Goal: Book appointment/travel/reservation

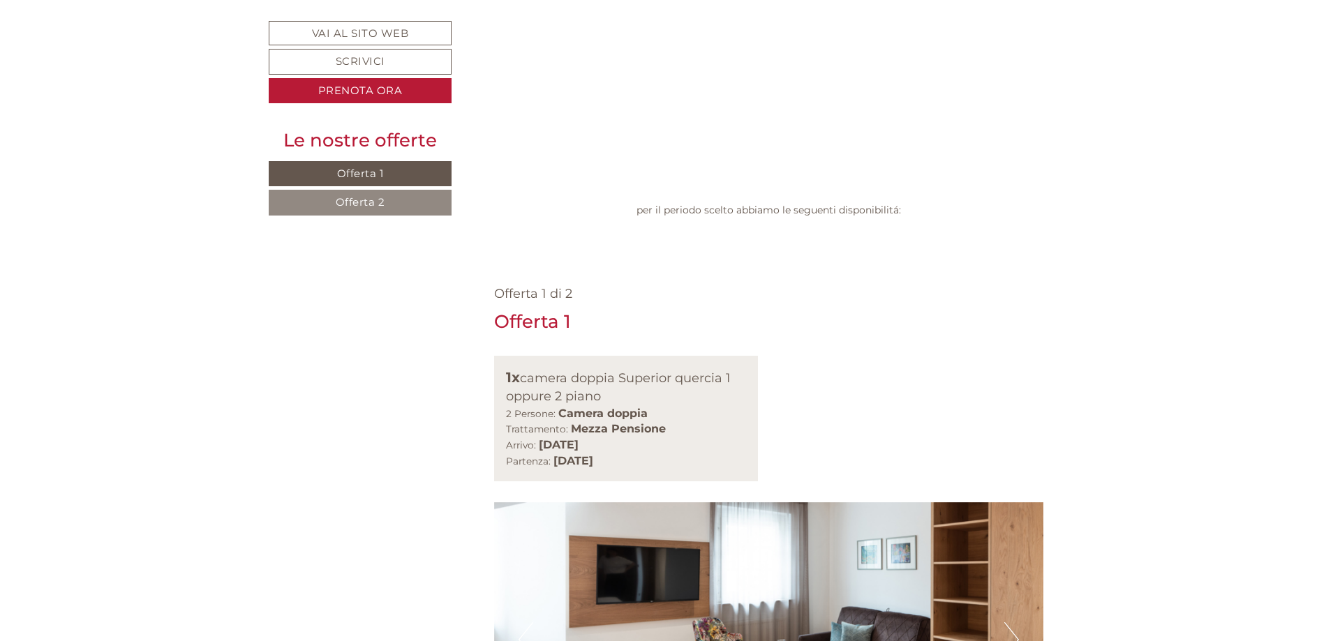
scroll to position [768, 0]
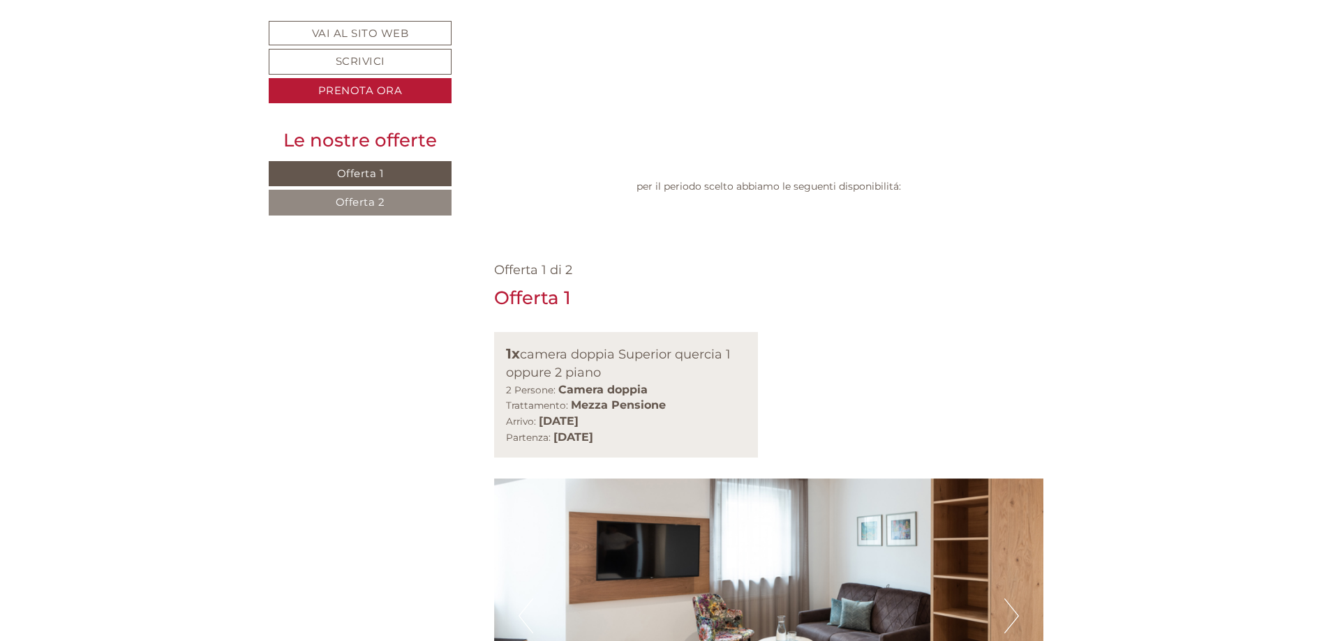
click at [1011, 599] on button "Next" at bounding box center [1011, 616] width 15 height 35
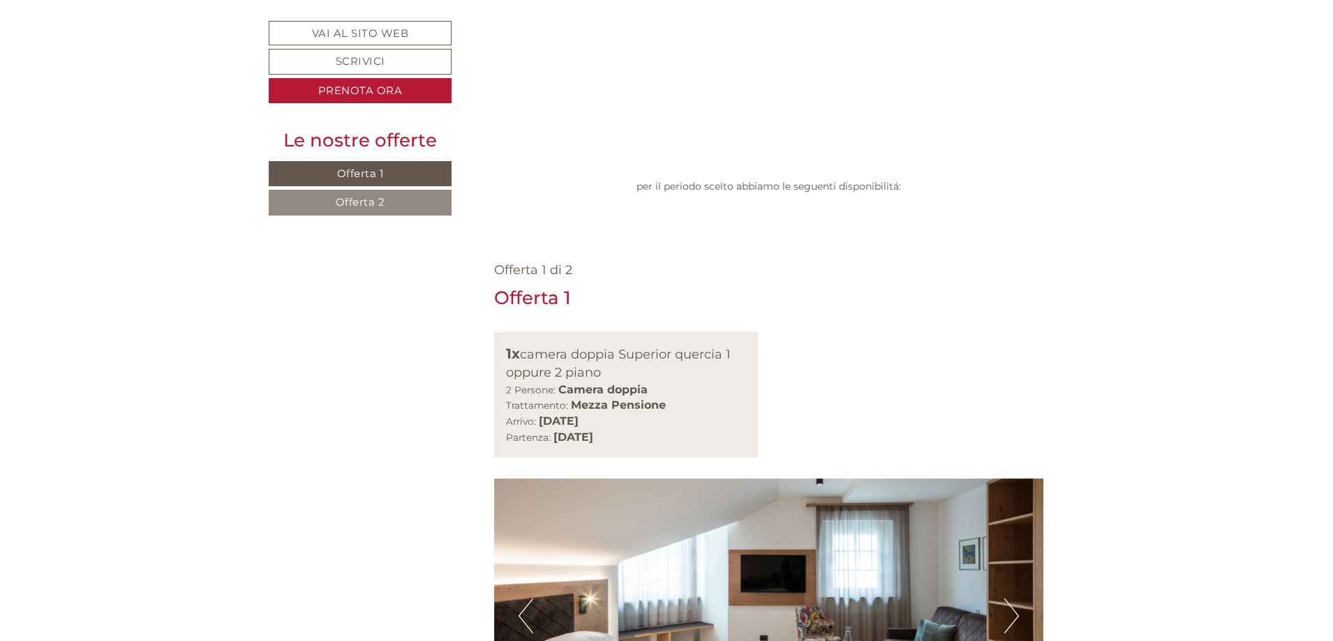
click at [1011, 599] on button "Next" at bounding box center [1011, 616] width 15 height 35
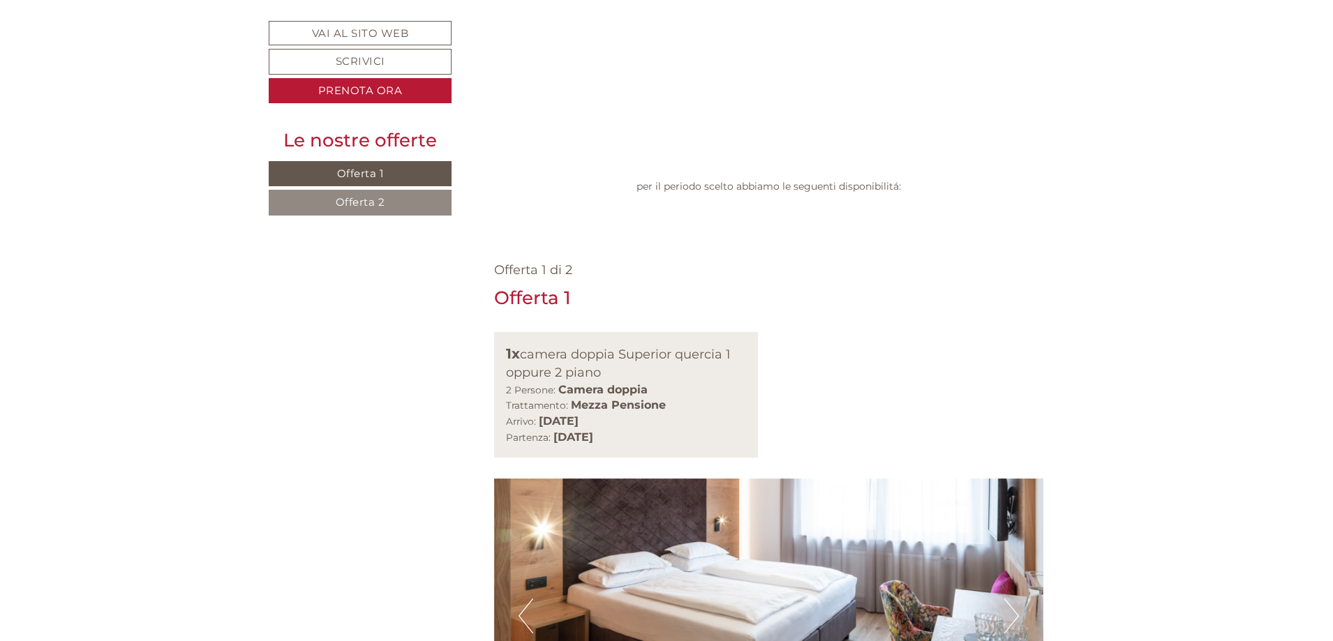
click at [1011, 599] on button "Next" at bounding box center [1011, 616] width 15 height 35
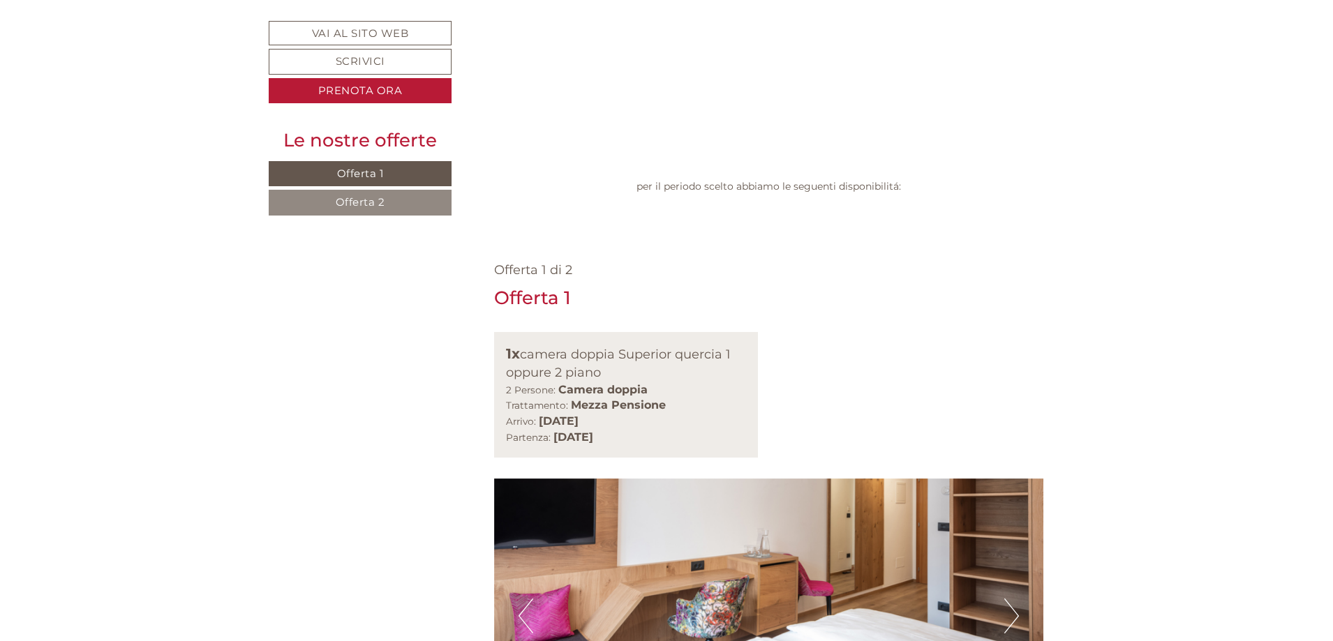
click at [1011, 599] on button "Next" at bounding box center [1011, 616] width 15 height 35
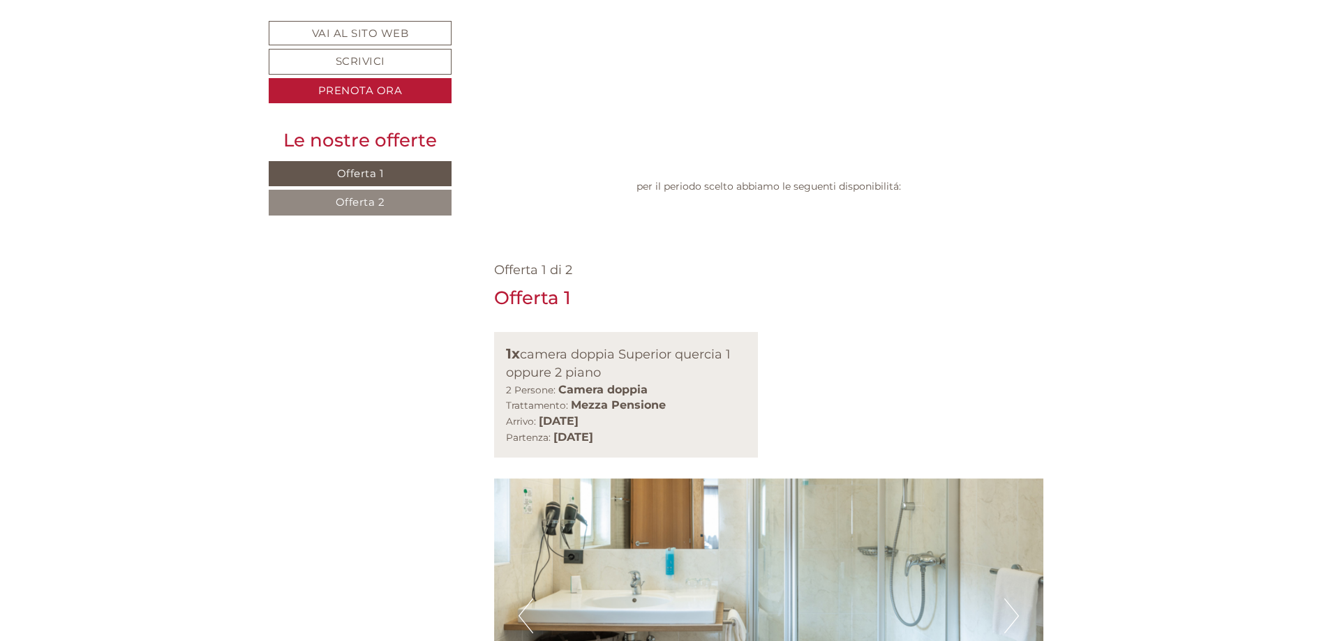
click at [1011, 599] on button "Next" at bounding box center [1011, 616] width 15 height 35
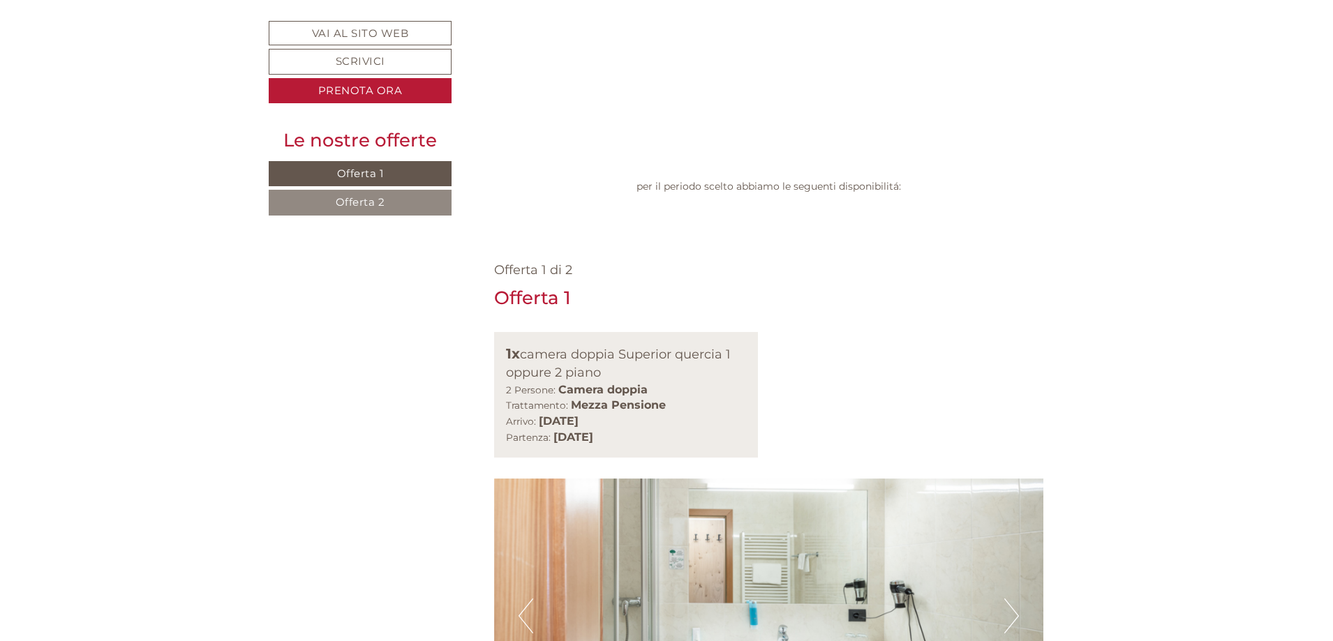
click at [1011, 599] on button "Next" at bounding box center [1011, 616] width 15 height 35
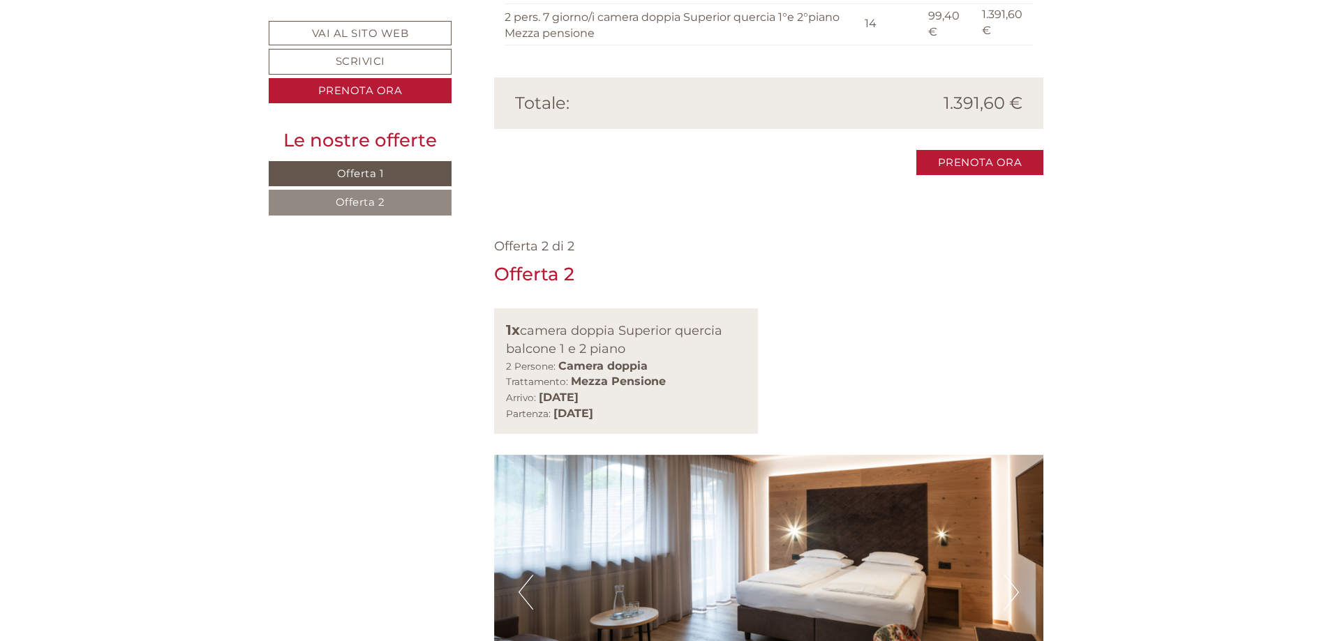
scroll to position [1744, 0]
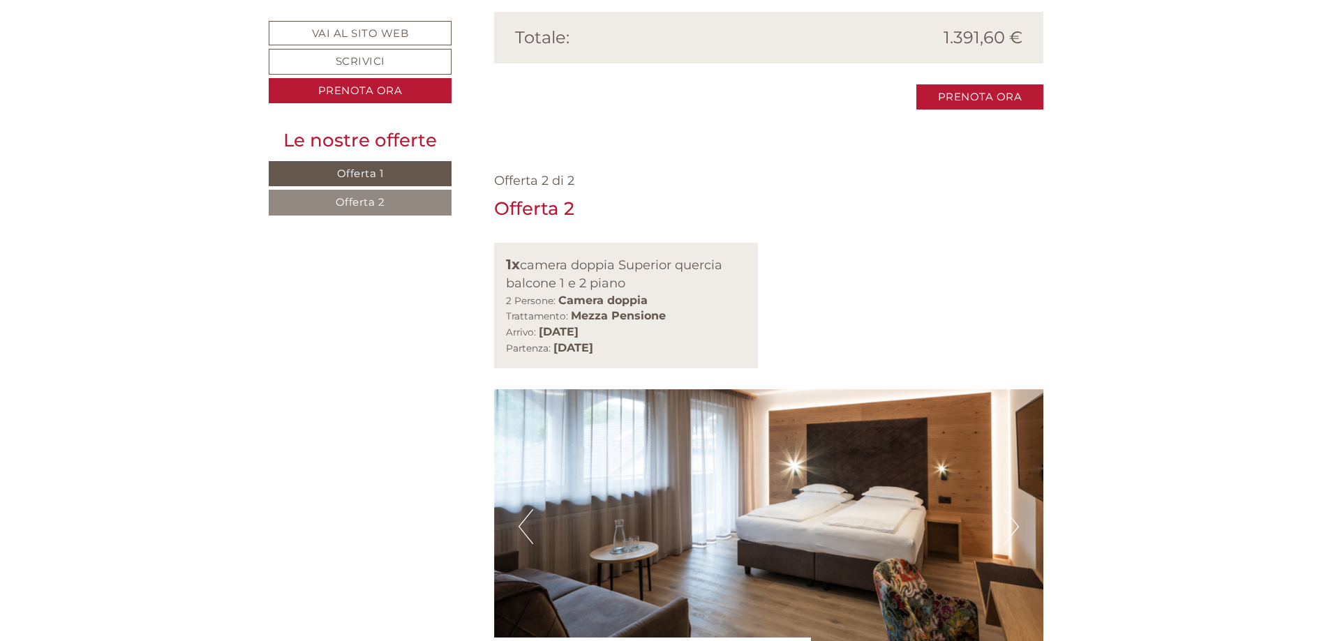
click at [1010, 509] on button "Next" at bounding box center [1011, 526] width 15 height 35
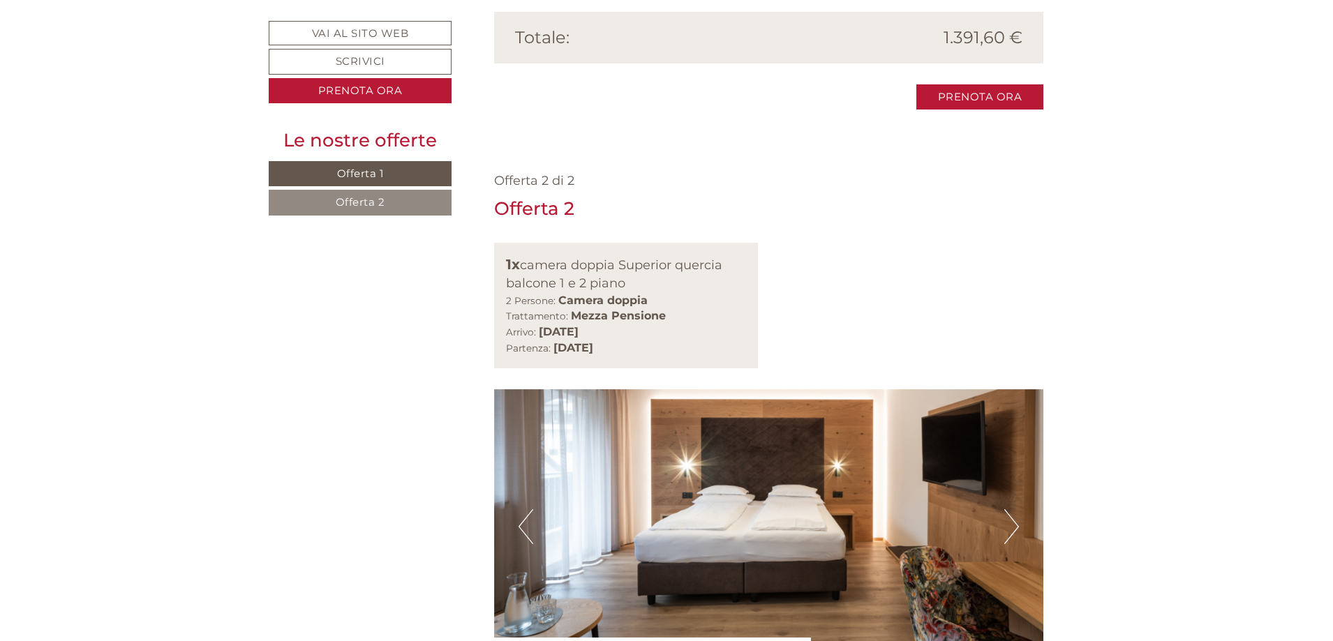
click at [1010, 509] on button "Next" at bounding box center [1011, 526] width 15 height 35
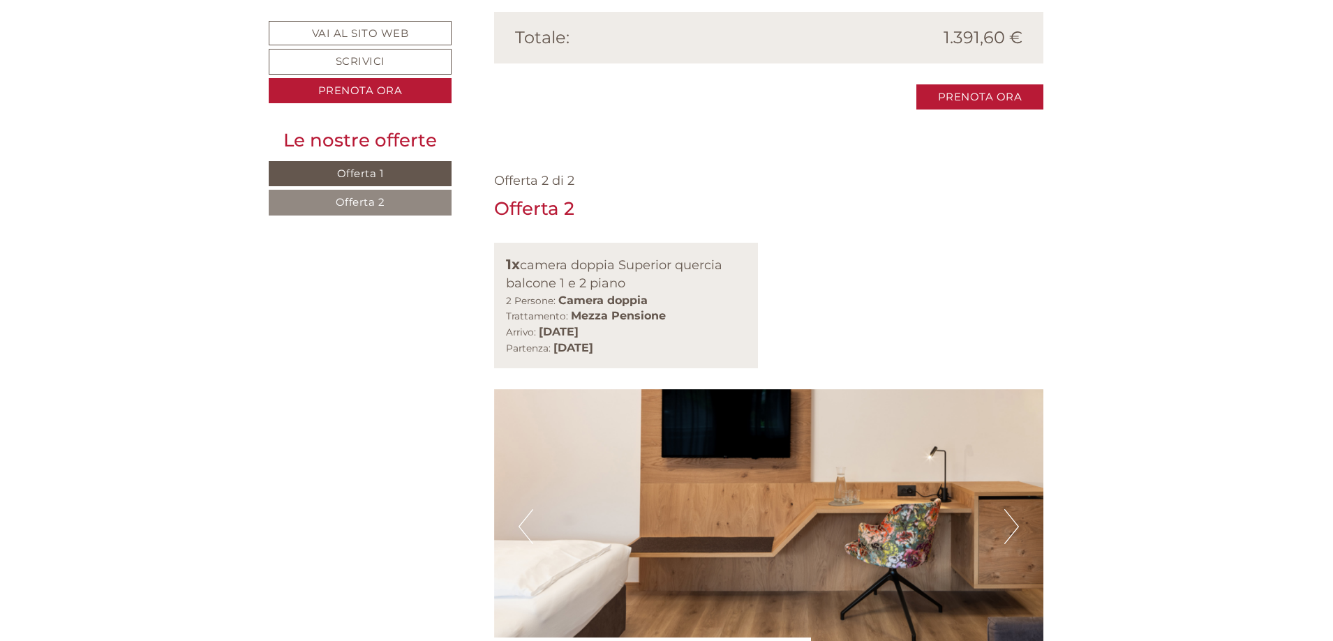
click at [1010, 509] on button "Next" at bounding box center [1011, 526] width 15 height 35
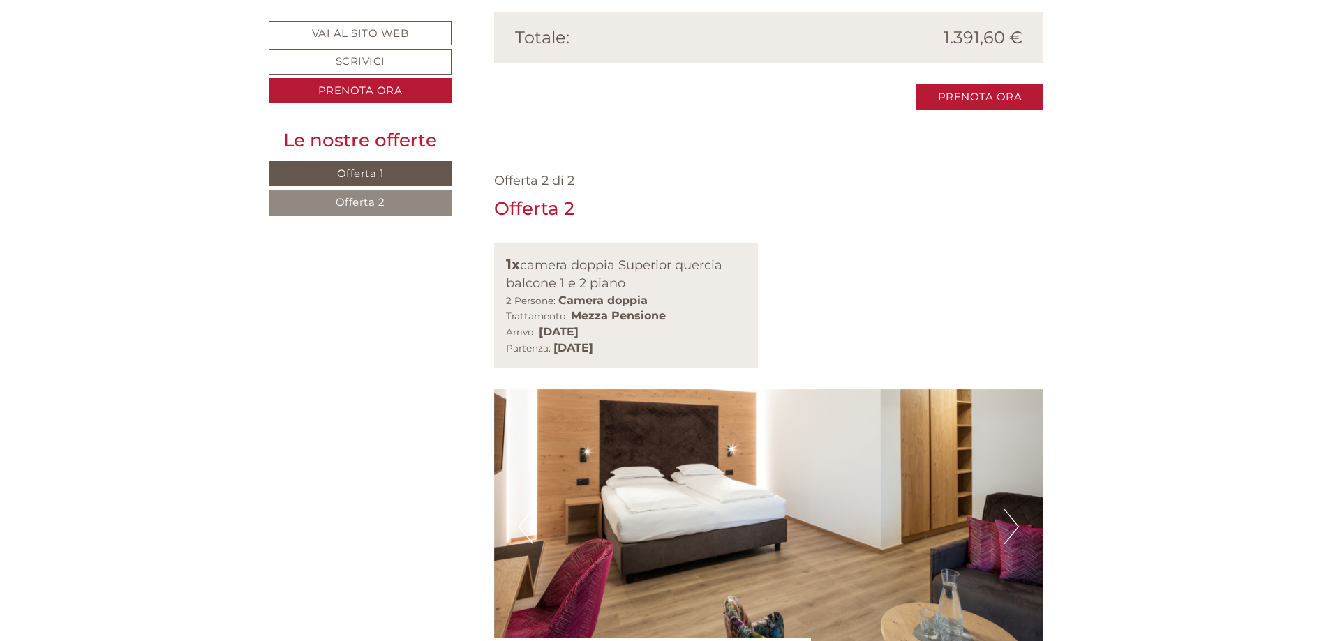
click at [1010, 509] on button "Next" at bounding box center [1011, 526] width 15 height 35
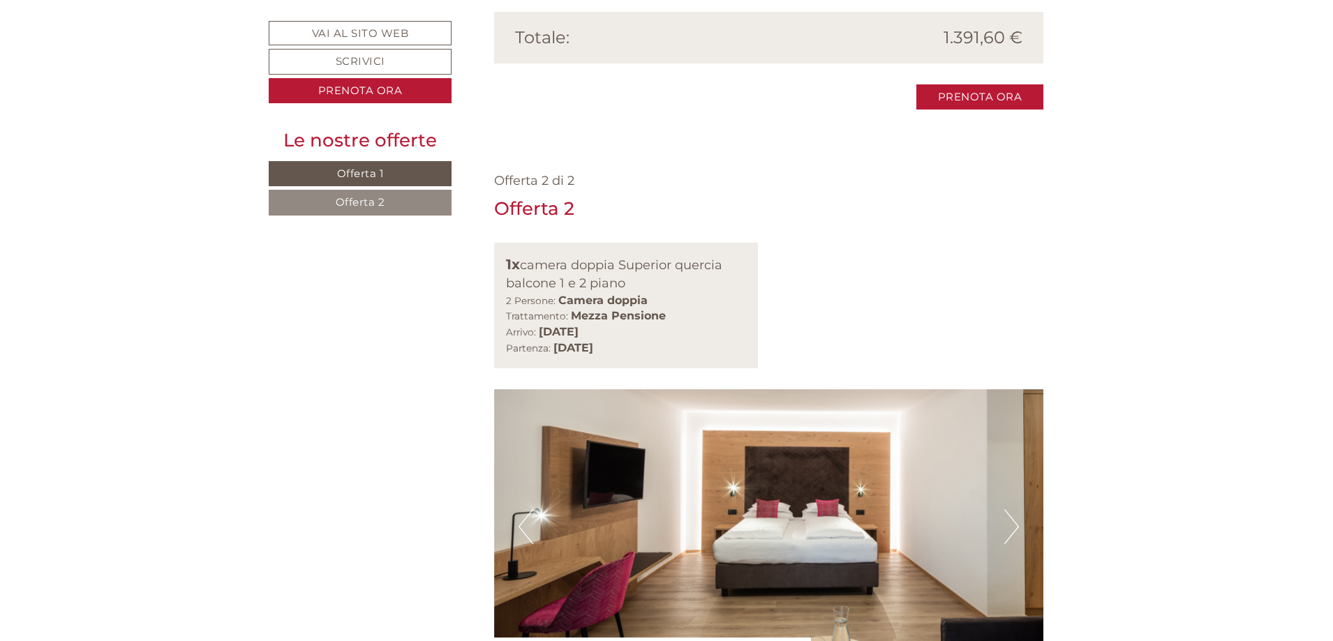
click at [1010, 509] on button "Next" at bounding box center [1011, 526] width 15 height 35
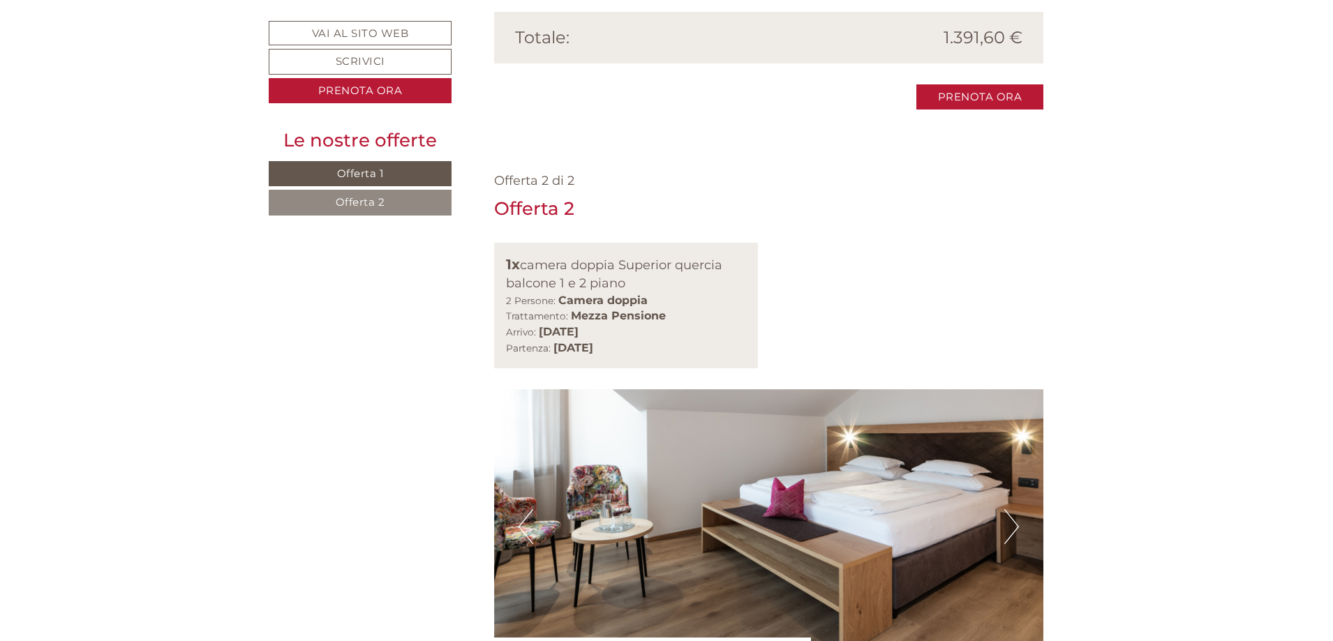
click at [1010, 509] on button "Next" at bounding box center [1011, 526] width 15 height 35
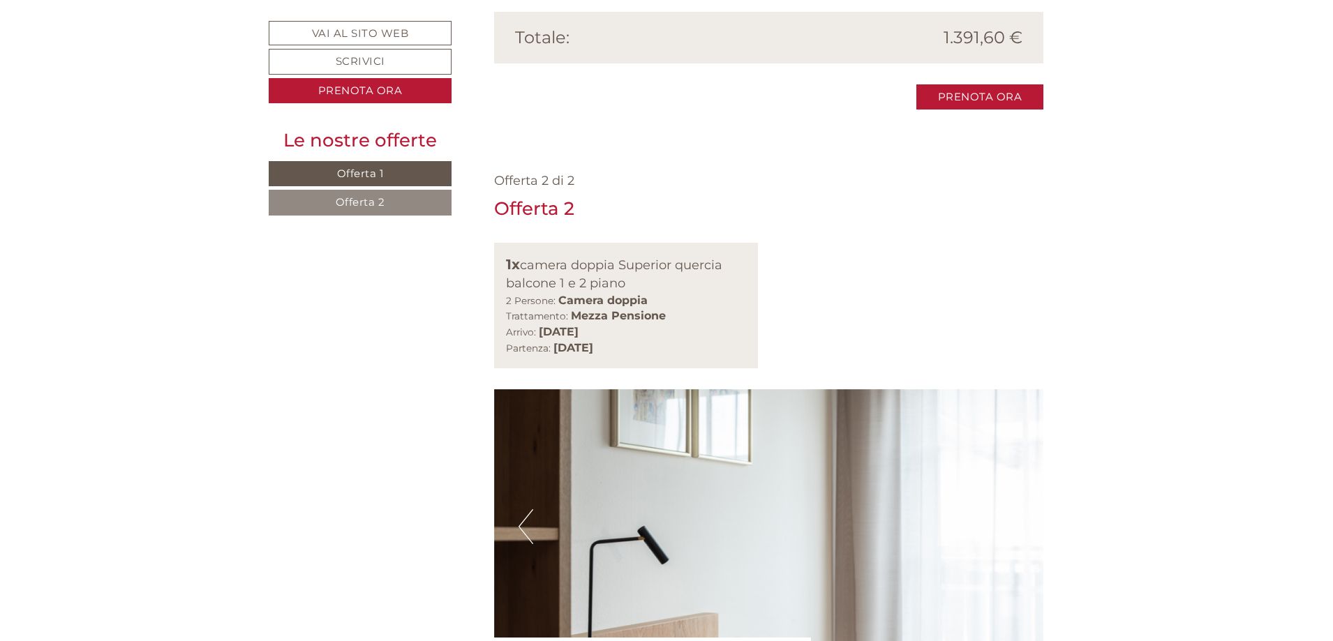
click at [1010, 509] on button "Next" at bounding box center [1011, 526] width 15 height 35
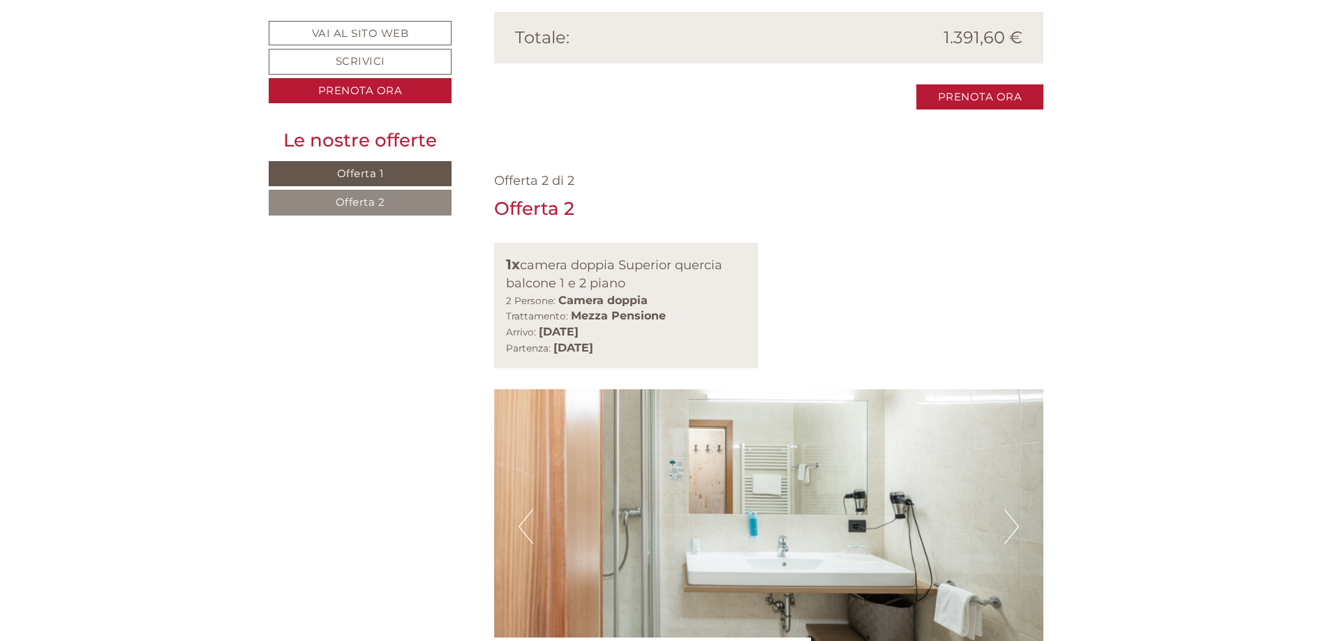
click at [1010, 509] on button "Next" at bounding box center [1011, 526] width 15 height 35
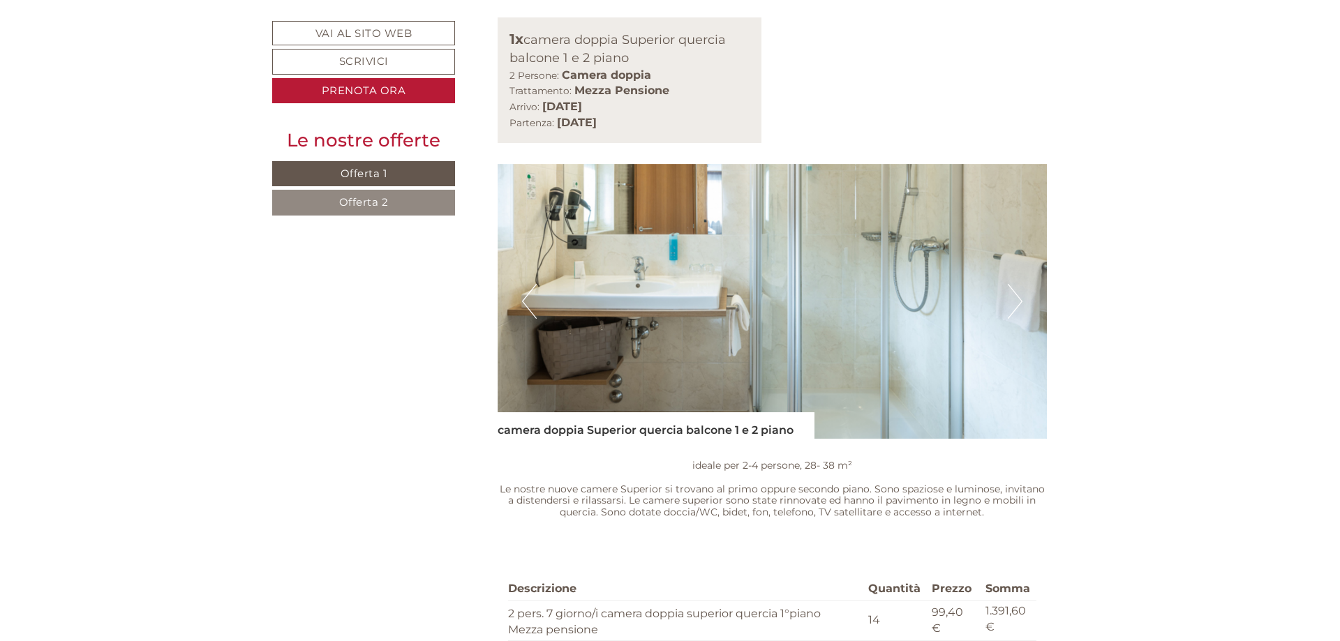
scroll to position [2023, 0]
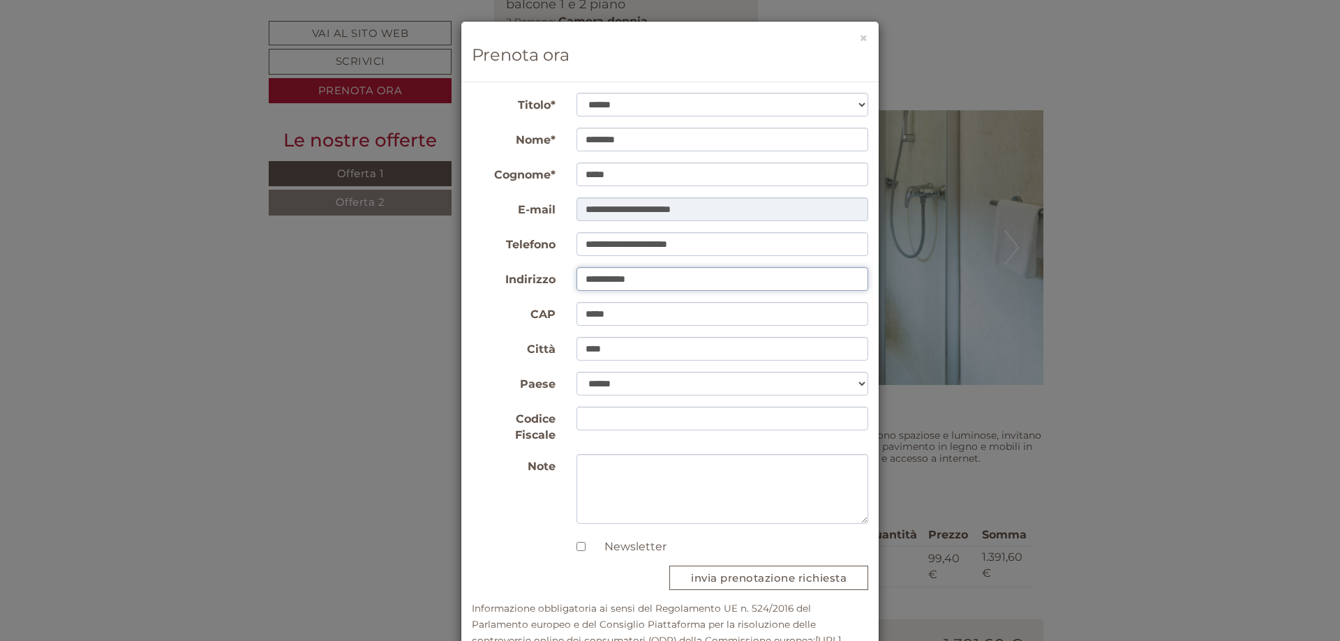
click at [650, 283] on input "**********" at bounding box center [722, 279] width 292 height 24
type input "*"
type input "**********"
click at [670, 421] on input "Codice Fiscale" at bounding box center [722, 419] width 292 height 24
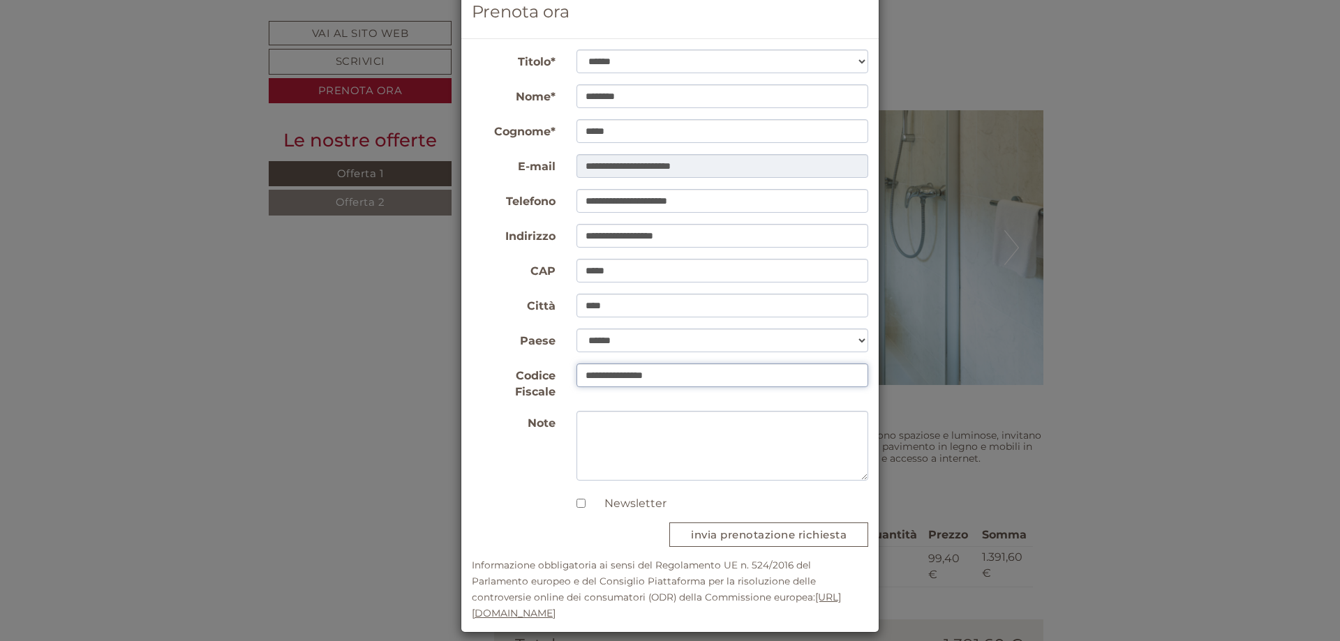
type input "**********"
click at [734, 524] on button "invia prenotazione richiesta" at bounding box center [768, 535] width 199 height 24
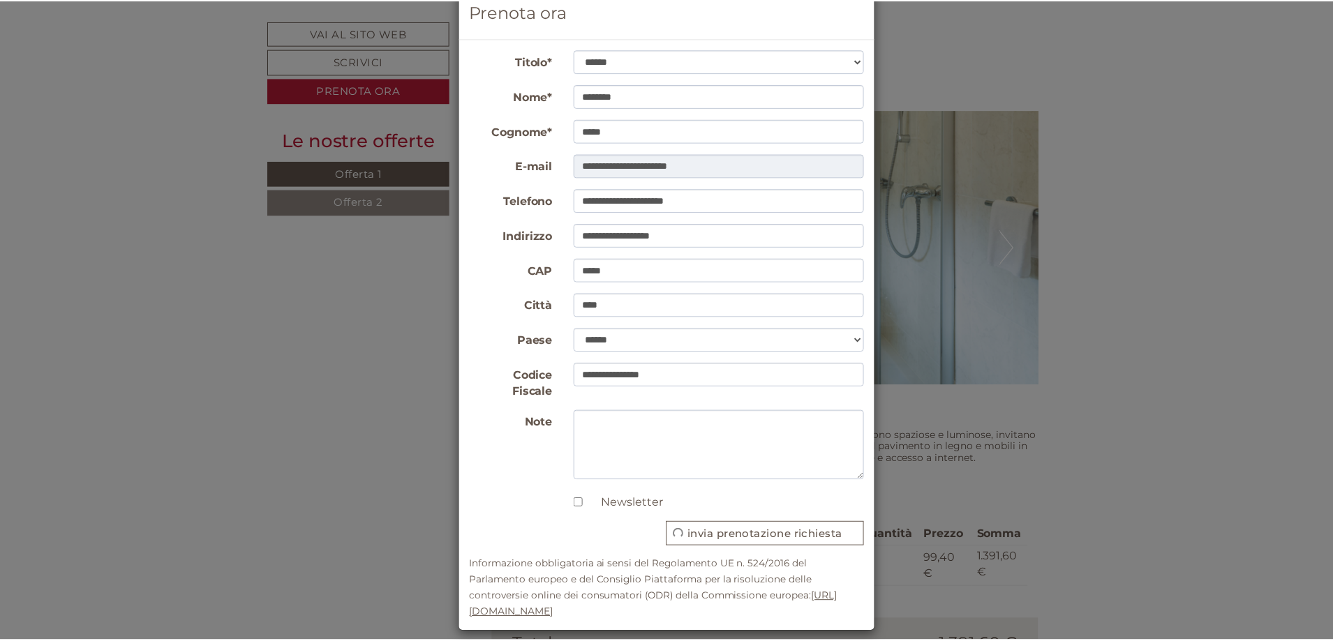
scroll to position [0, 0]
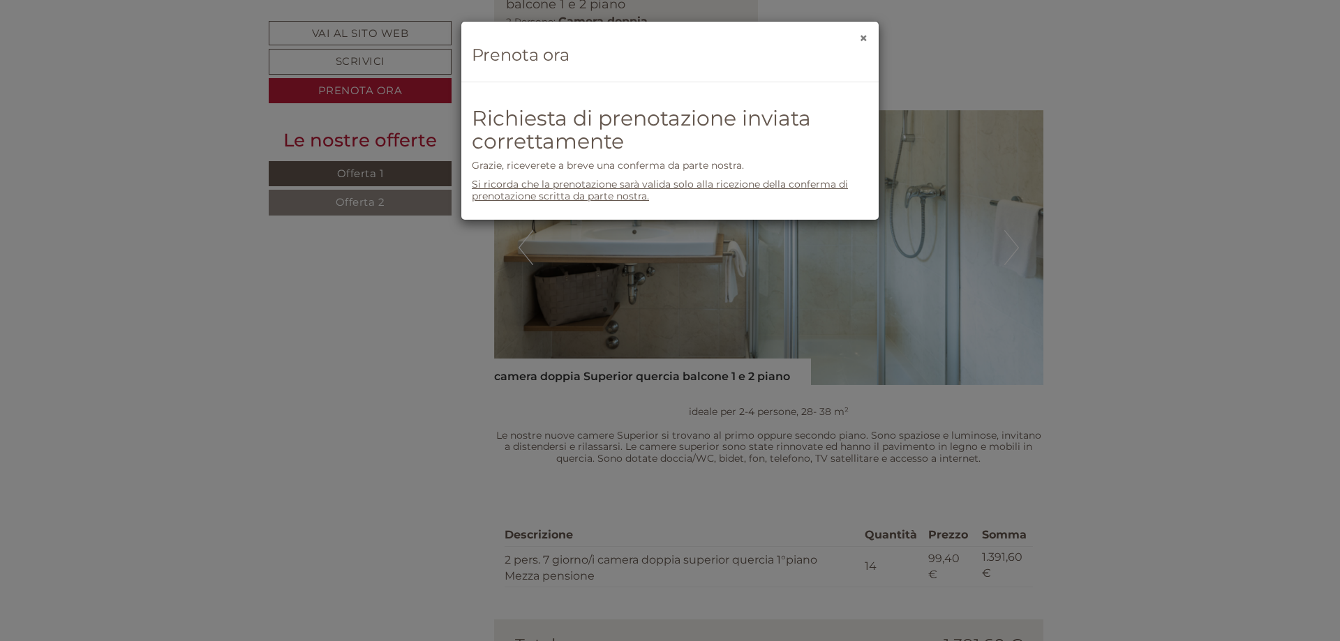
click at [862, 38] on button "×" at bounding box center [863, 38] width 9 height 15
